Goal: Register for event/course

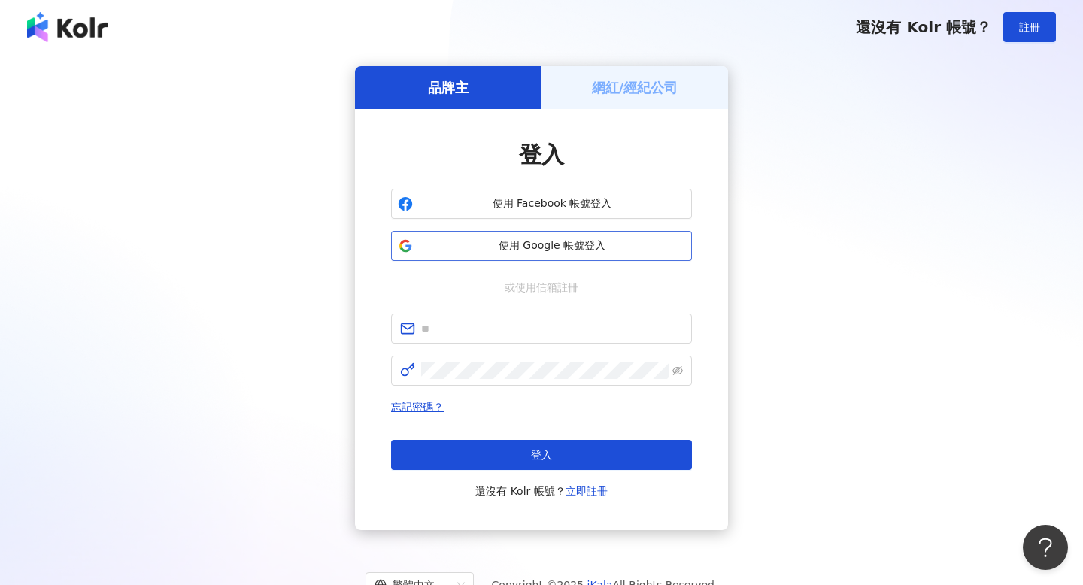
click at [540, 235] on button "使用 Google 帳號登入" at bounding box center [541, 246] width 301 height 30
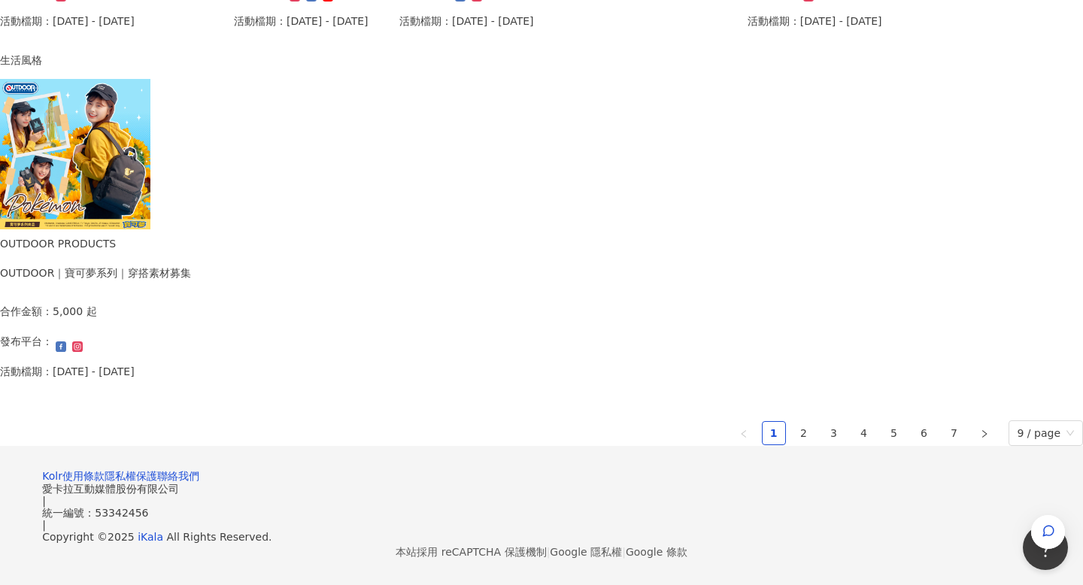
scroll to position [1008, 0]
click at [679, 420] on ul "1 2 3 4 5 6 7 9 / page" at bounding box center [541, 433] width 1083 height 26
click at [793, 422] on link "2" at bounding box center [804, 433] width 23 height 23
click at [763, 422] on link "1" at bounding box center [774, 433] width 23 height 23
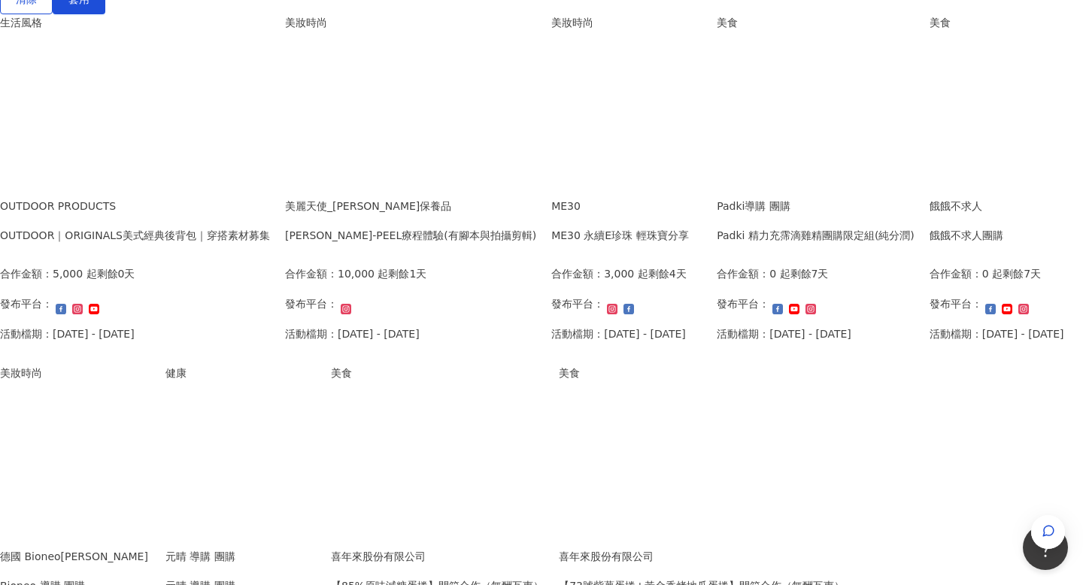
scroll to position [386, 0]
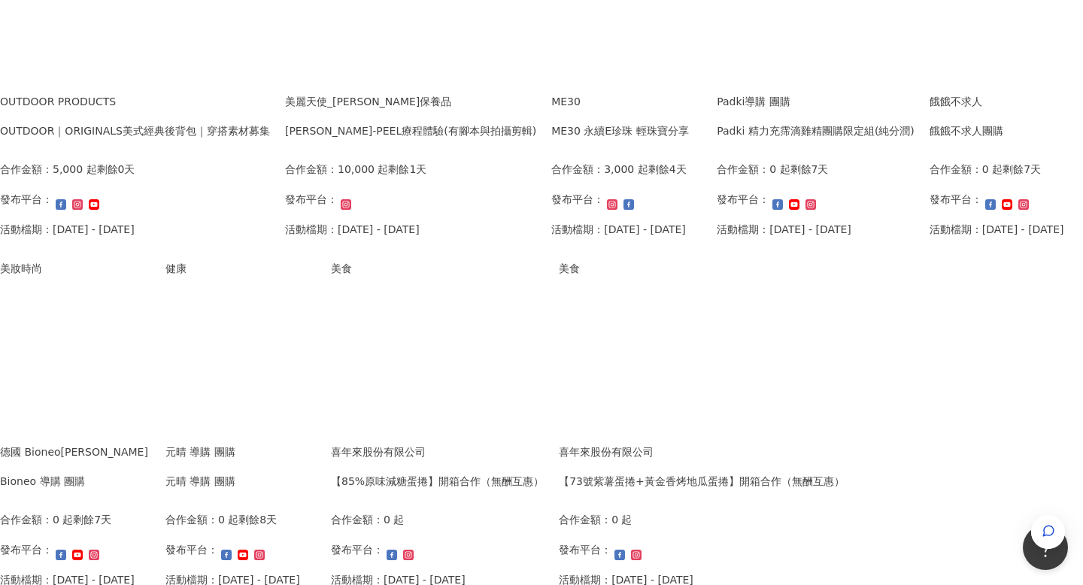
click at [687, 161] on p "剩餘4天" at bounding box center [667, 169] width 38 height 17
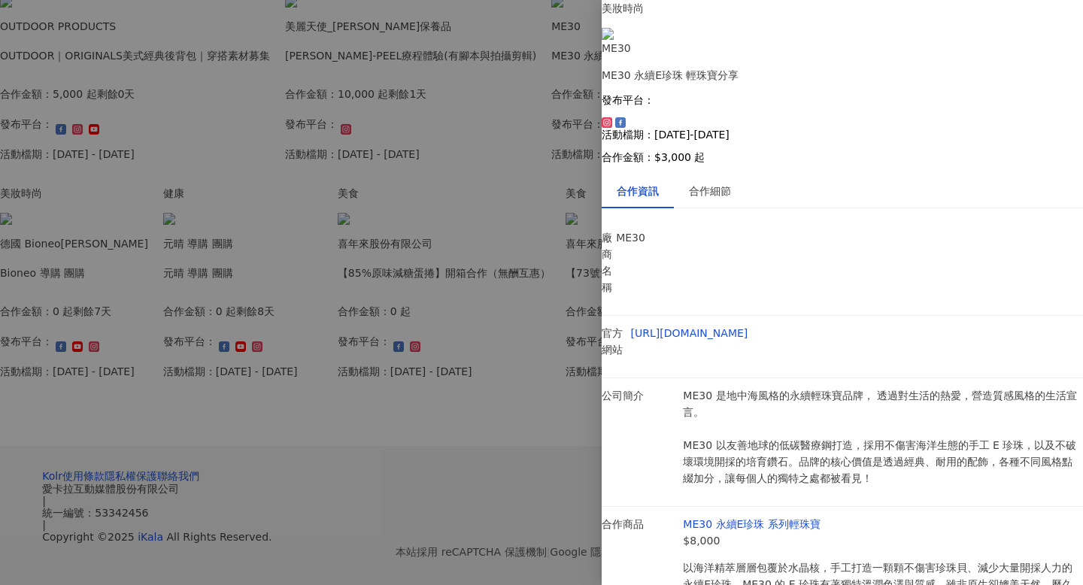
scroll to position [4, 0]
click at [715, 187] on div "合作細節" at bounding box center [710, 191] width 42 height 17
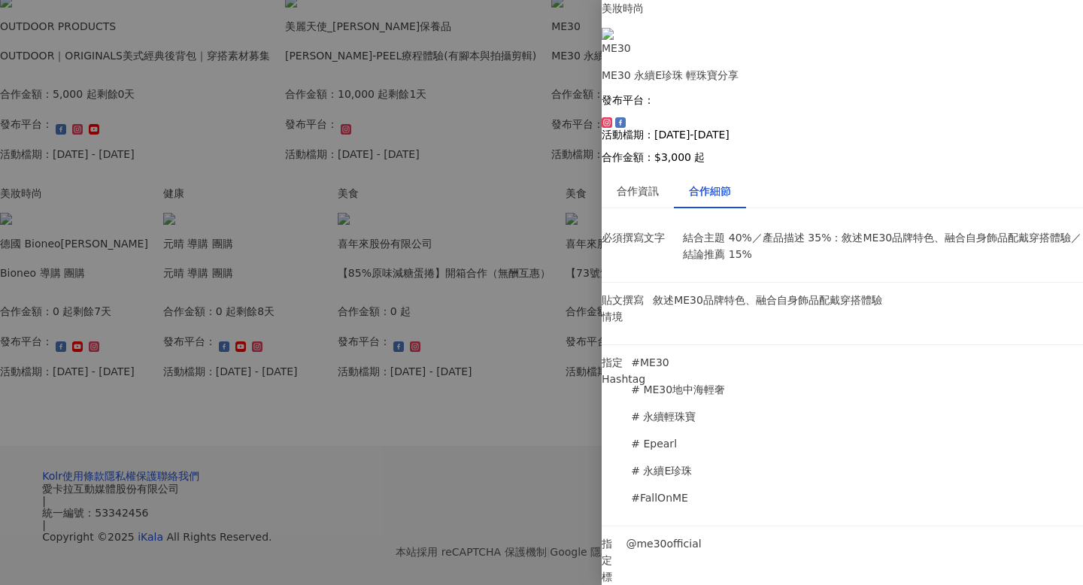
scroll to position [0, 0]
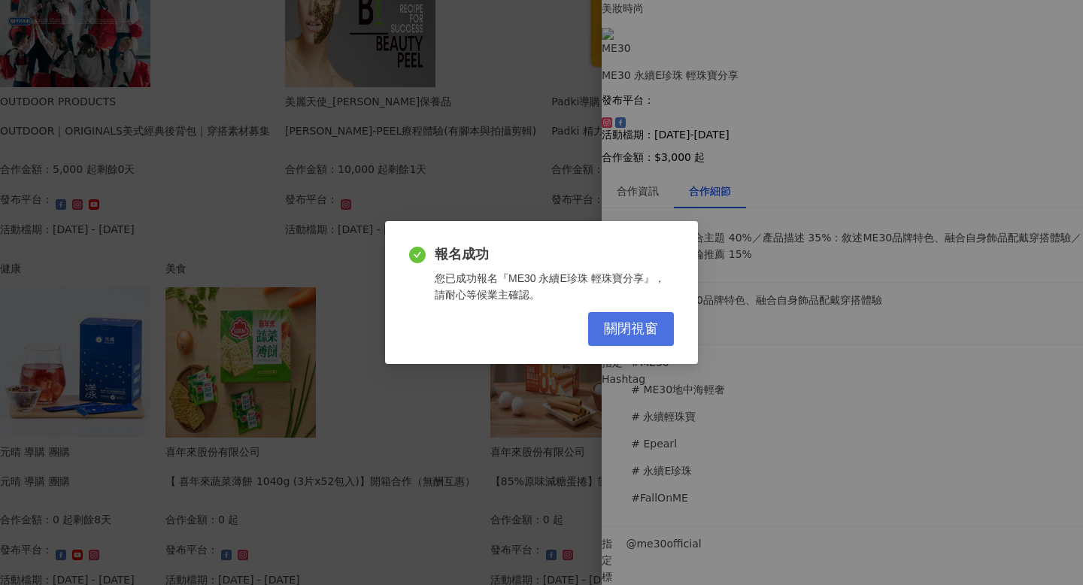
click at [645, 329] on span "關閉視窗" at bounding box center [631, 329] width 54 height 17
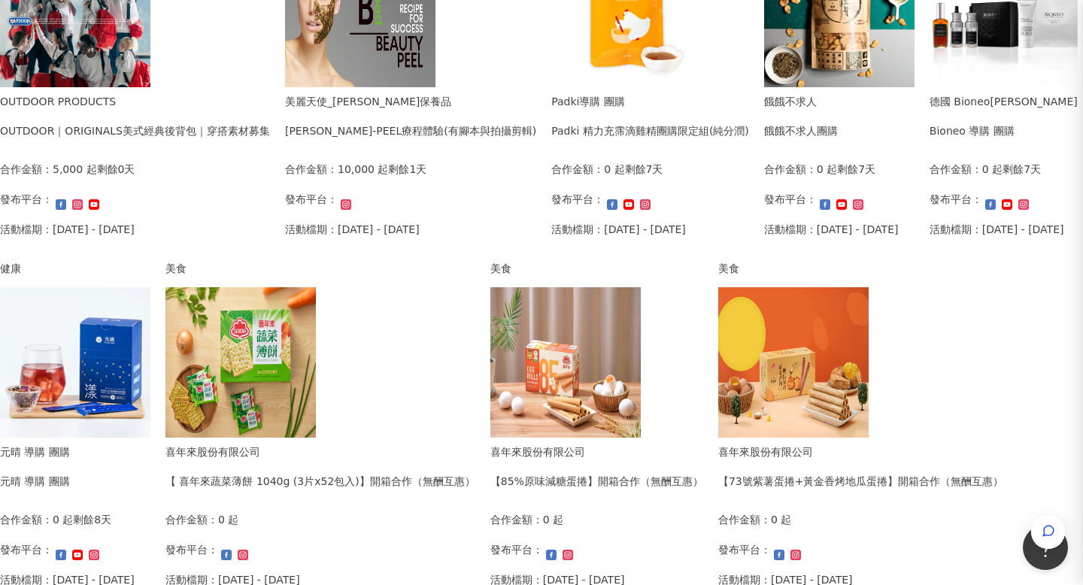
click at [547, 449] on div "報名成功 您已成功報名『ME30 永續E珍珠 輕珠寶分享』，請耐心等候業主確認。 關閉視窗" at bounding box center [541, 292] width 1083 height 585
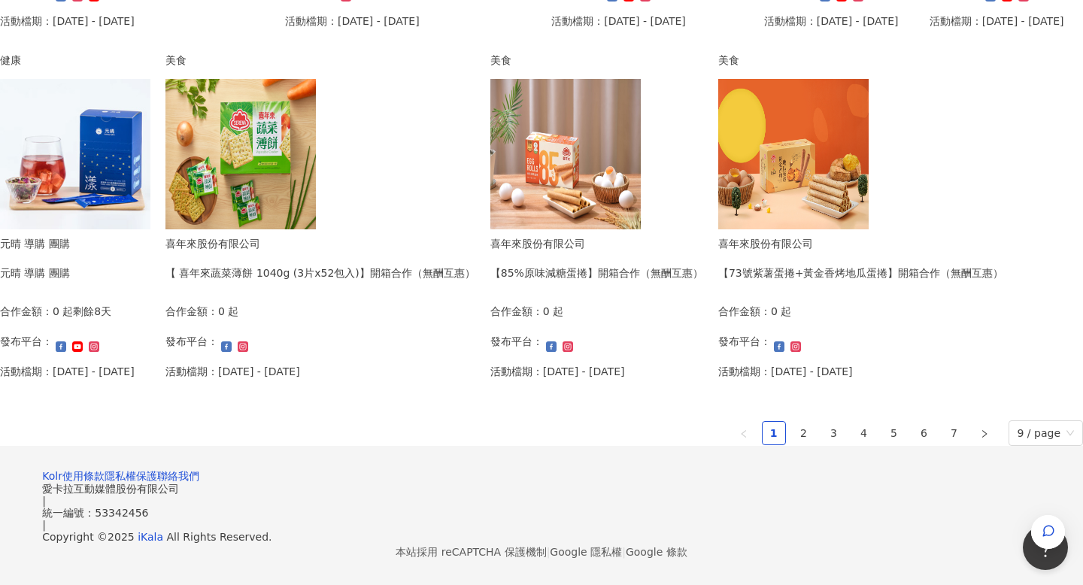
scroll to position [1027, 0]
click at [823, 422] on link "3" at bounding box center [834, 433] width 23 height 23
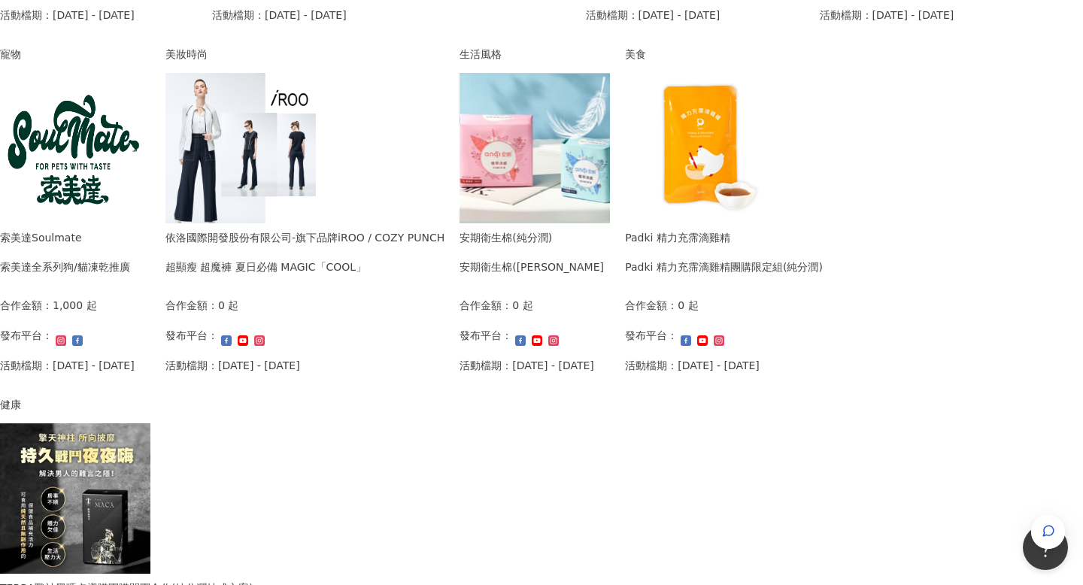
scroll to position [627, 0]
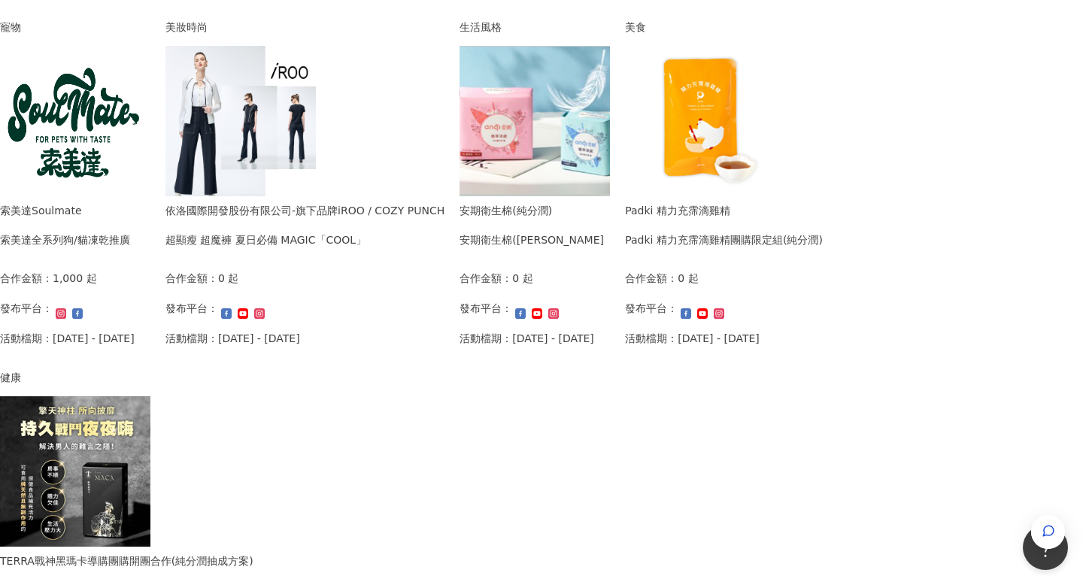
click at [150, 502] on img at bounding box center [75, 471] width 150 height 150
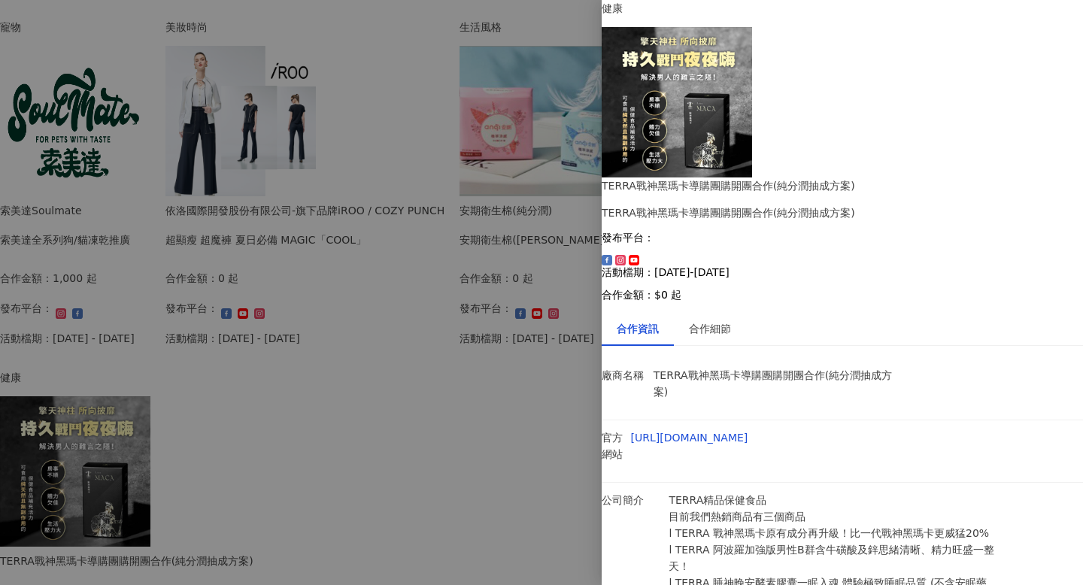
click at [498, 393] on div at bounding box center [541, 292] width 1083 height 585
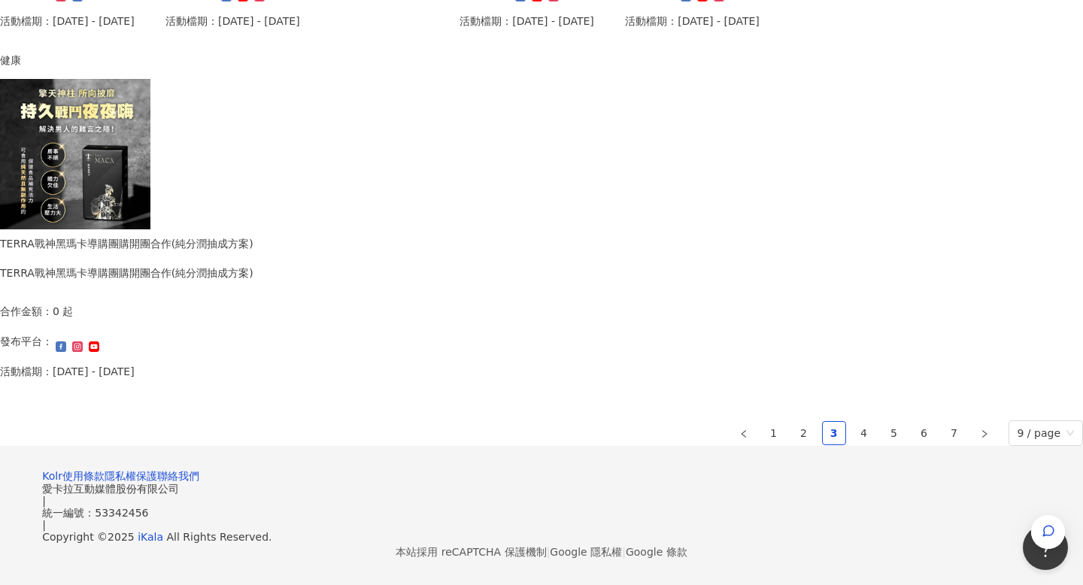
scroll to position [1031, 0]
click at [853, 422] on link "4" at bounding box center [864, 433] width 23 height 23
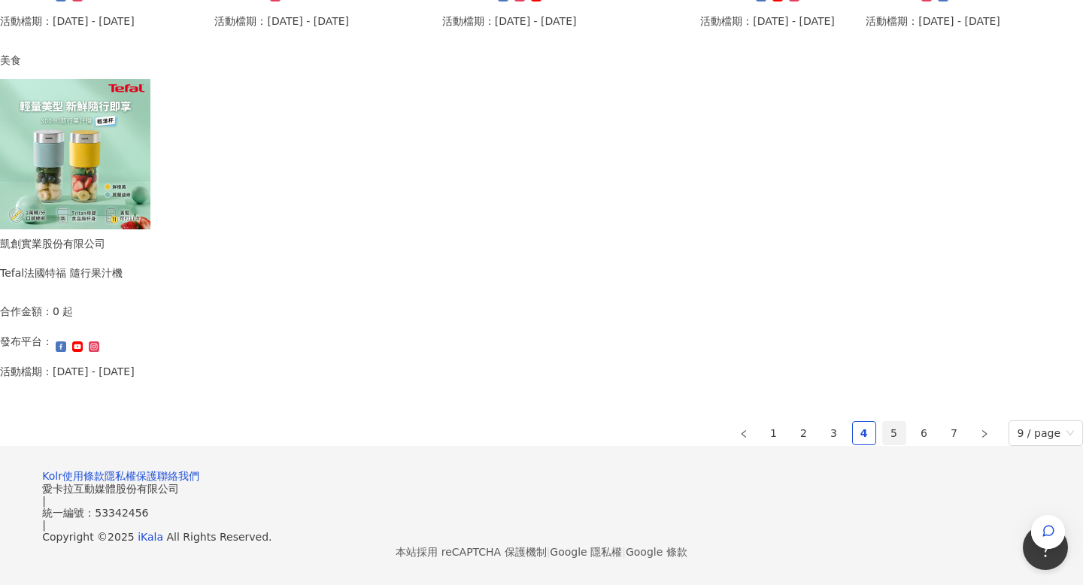
click at [883, 422] on link "5" at bounding box center [894, 433] width 23 height 23
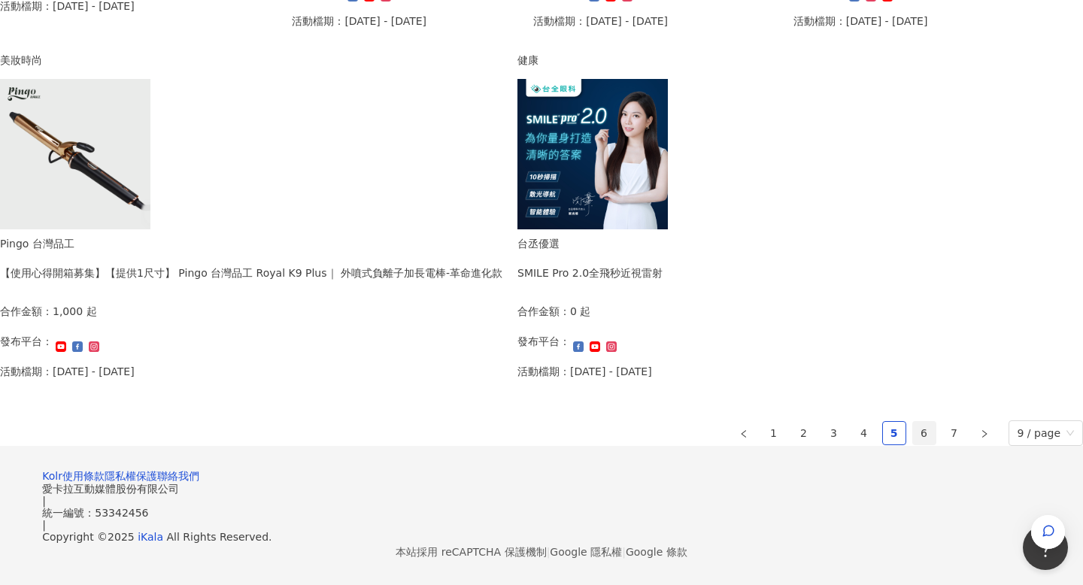
click at [913, 422] on link "6" at bounding box center [924, 433] width 23 height 23
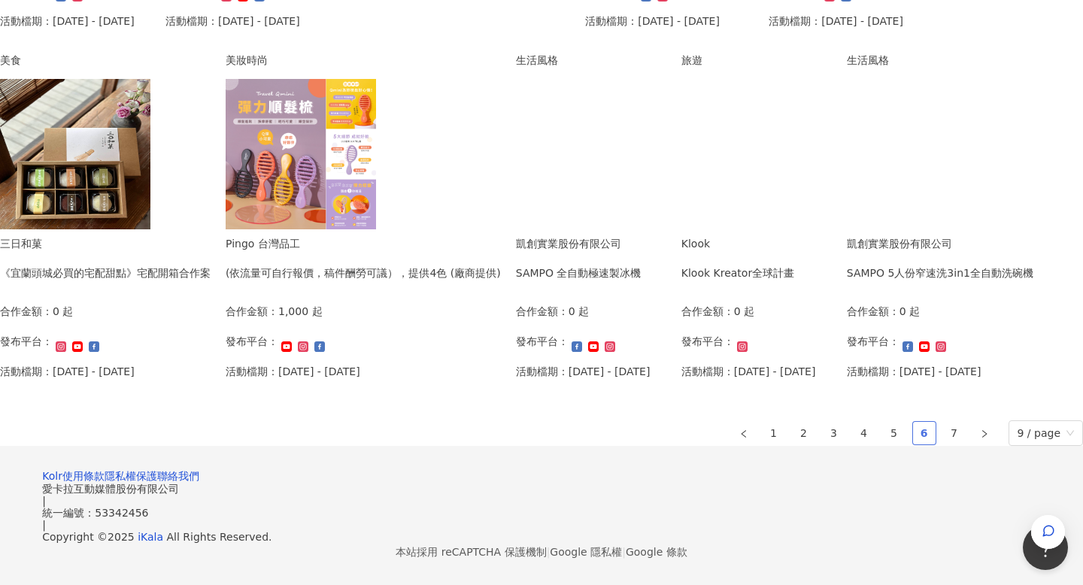
scroll to position [1027, 0]
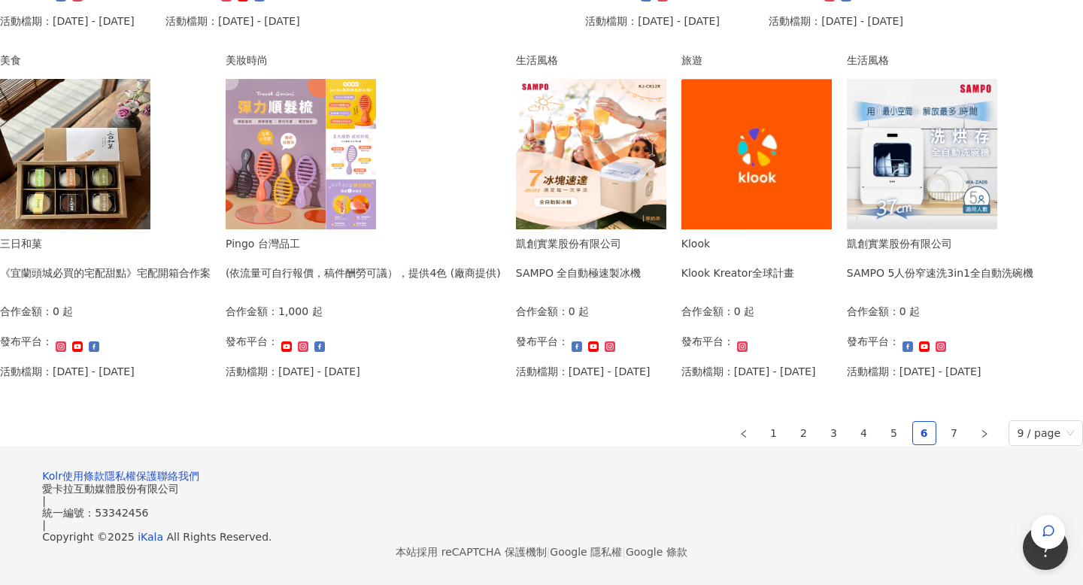
click at [816, 420] on ul "1 2 3 4 5 6 7 9 / page" at bounding box center [541, 433] width 1083 height 26
click at [943, 422] on link "7" at bounding box center [954, 433] width 23 height 23
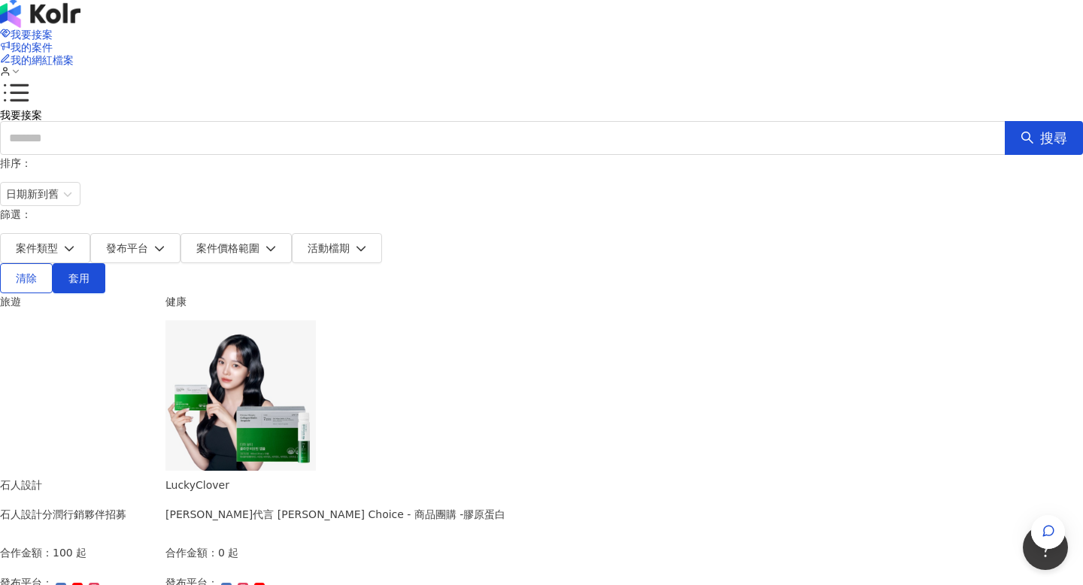
scroll to position [0, 0]
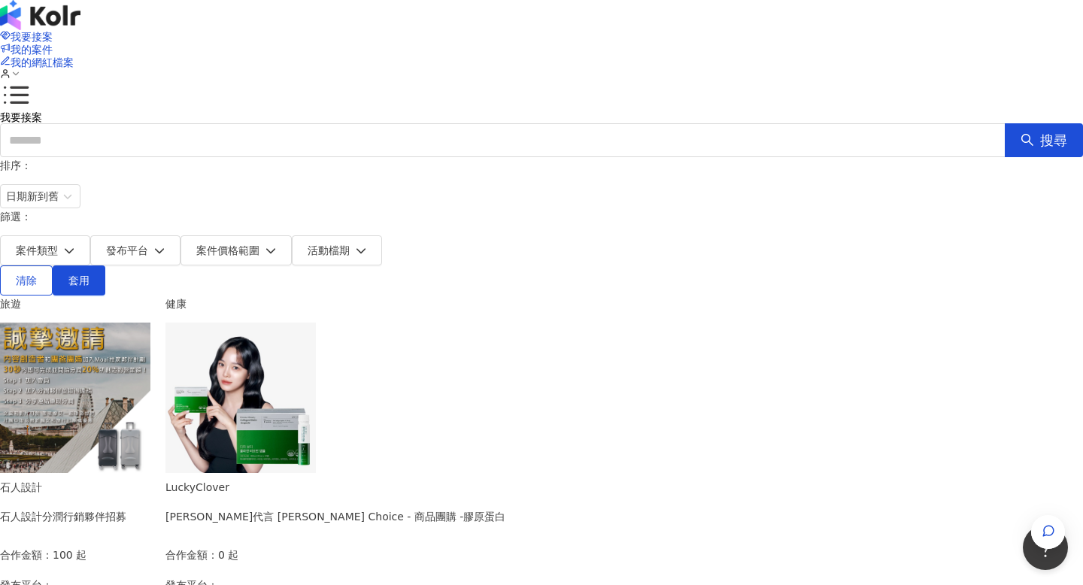
click at [839, 19] on div "我要接案 我的案件 我的網紅檔案" at bounding box center [541, 55] width 1083 height 111
click at [830, 20] on div "我要接案 我的案件 我的網紅檔案" at bounding box center [541, 55] width 1083 height 111
click at [74, 56] on span "我的網紅檔案" at bounding box center [42, 62] width 63 height 12
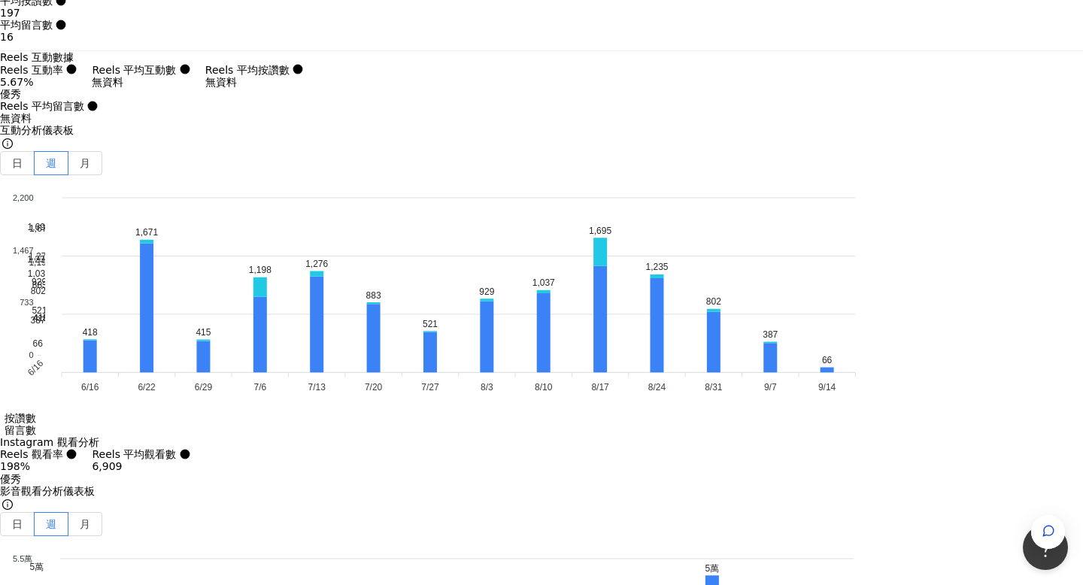
scroll to position [4615, 0]
